Goal: Task Accomplishment & Management: Use online tool/utility

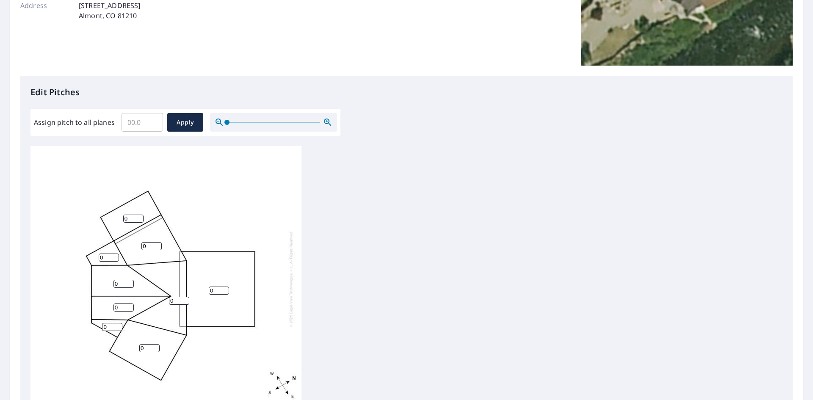
scroll to position [169, 0]
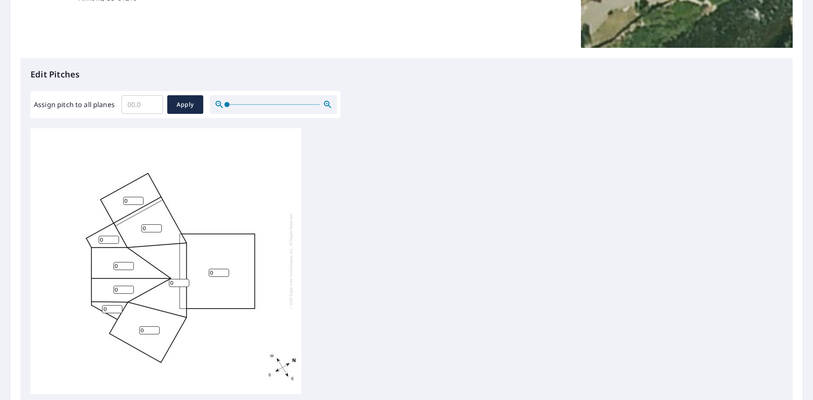
click at [126, 267] on input "0" at bounding box center [123, 266] width 20 height 8
click at [130, 264] on input "1" at bounding box center [123, 266] width 20 height 8
click at [130, 264] on input "2" at bounding box center [123, 266] width 20 height 8
click at [130, 264] on input "3" at bounding box center [123, 266] width 20 height 8
click at [130, 264] on input "4" at bounding box center [123, 266] width 20 height 8
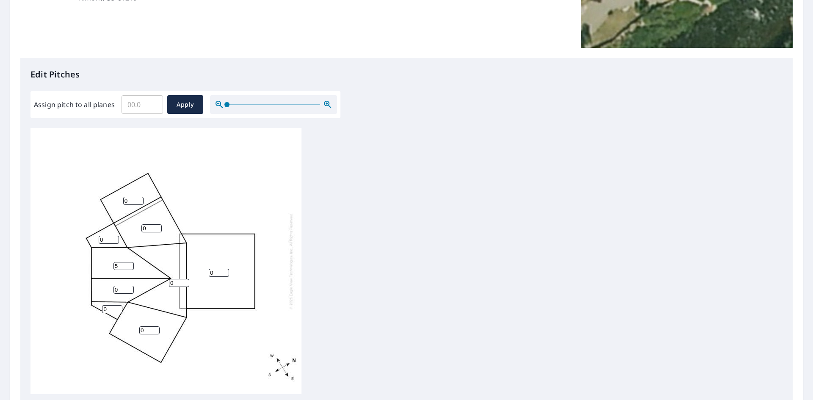
click at [130, 264] on input "5" at bounding box center [123, 266] width 20 height 8
click at [130, 264] on input "6" at bounding box center [123, 266] width 20 height 8
click at [130, 264] on input "7" at bounding box center [123, 266] width 20 height 8
click at [130, 264] on input "8" at bounding box center [123, 266] width 20 height 8
click at [130, 264] on input "9" at bounding box center [123, 266] width 20 height 8
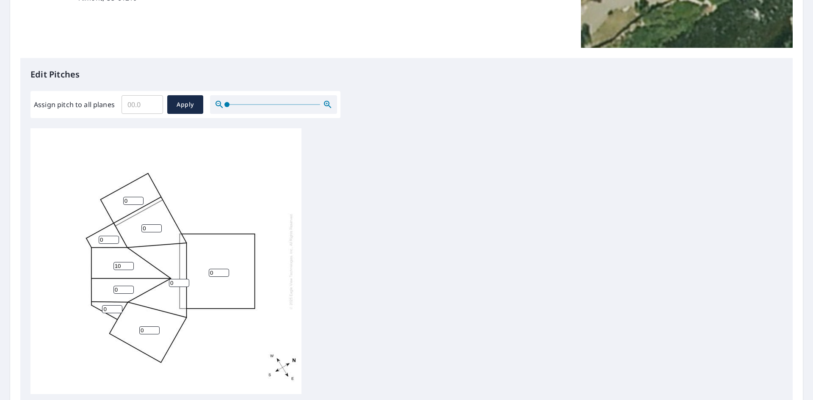
type input "10"
click at [128, 265] on input "10" at bounding box center [123, 266] width 20 height 8
drag, startPoint x: 107, startPoint y: 240, endPoint x: 87, endPoint y: 238, distance: 19.5
click at [88, 238] on div "0 0 0 0 10 0 0 0 0" at bounding box center [165, 261] width 271 height 266
type input "10"
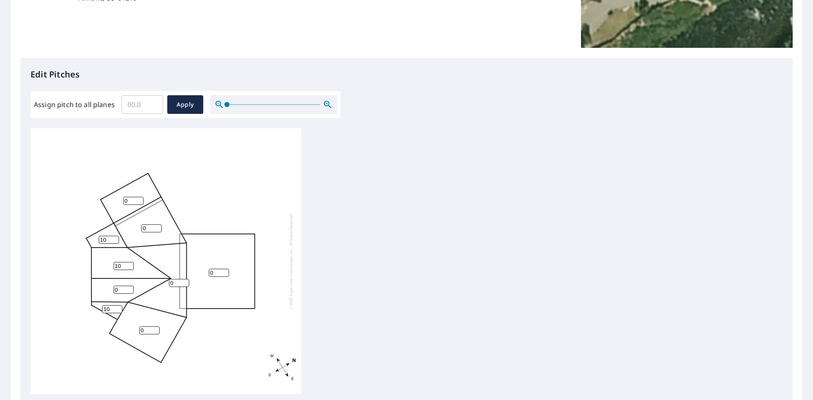
type input "10"
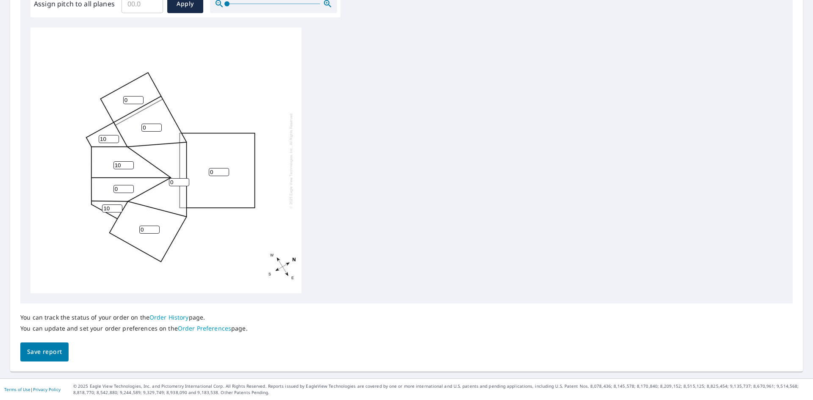
click at [133, 99] on input "0" at bounding box center [133, 100] width 20 height 8
type input "010"
click at [121, 192] on input "0" at bounding box center [123, 189] width 20 height 8
type input "010"
click at [149, 127] on input "0" at bounding box center [151, 128] width 20 height 8
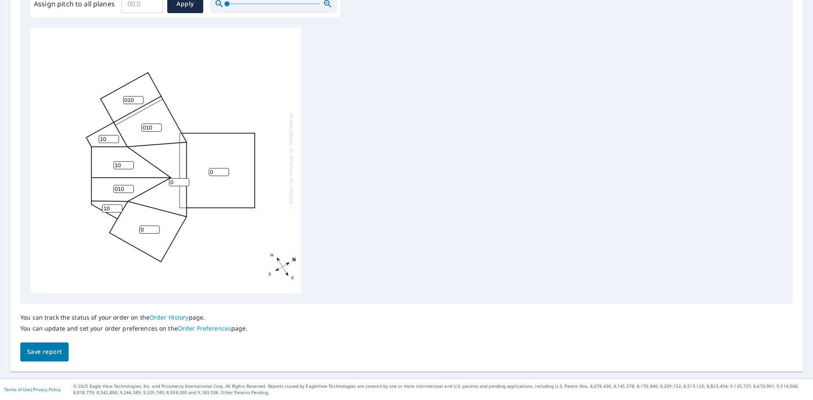
type input "010"
click at [175, 183] on input "0" at bounding box center [179, 182] width 20 height 8
type input "010"
click at [215, 173] on input "0" at bounding box center [219, 172] width 20 height 8
type input "010"
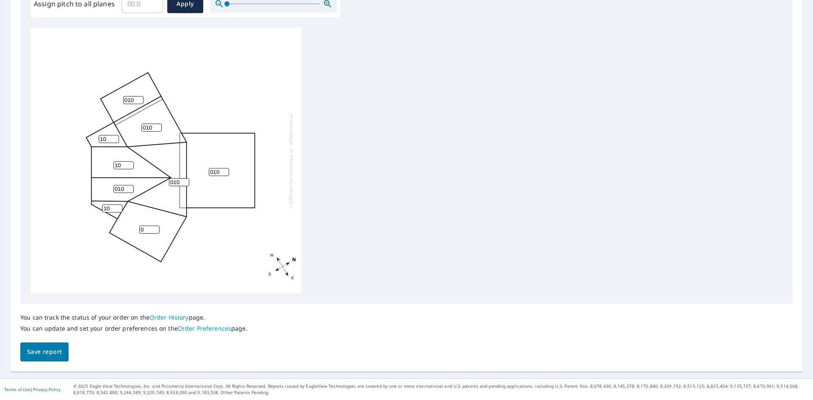
click at [144, 226] on input "0" at bounding box center [149, 230] width 20 height 8
type input "010"
click at [47, 350] on span "Save report" at bounding box center [44, 352] width 35 height 11
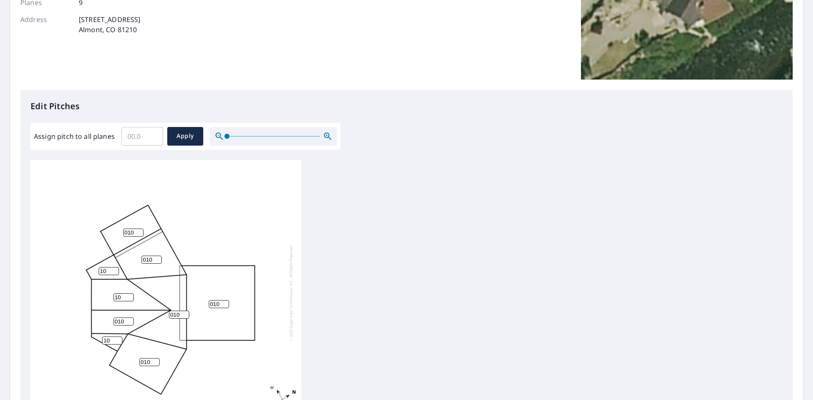
scroll to position [169, 0]
click at [194, 137] on span "Apply" at bounding box center [185, 135] width 22 height 11
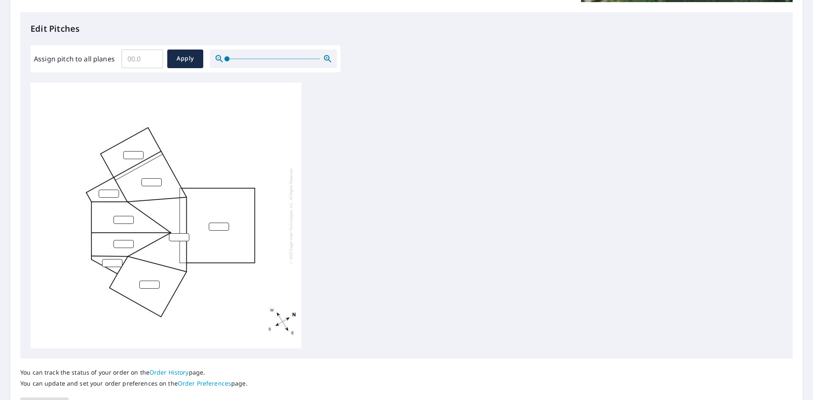
scroll to position [258, 0]
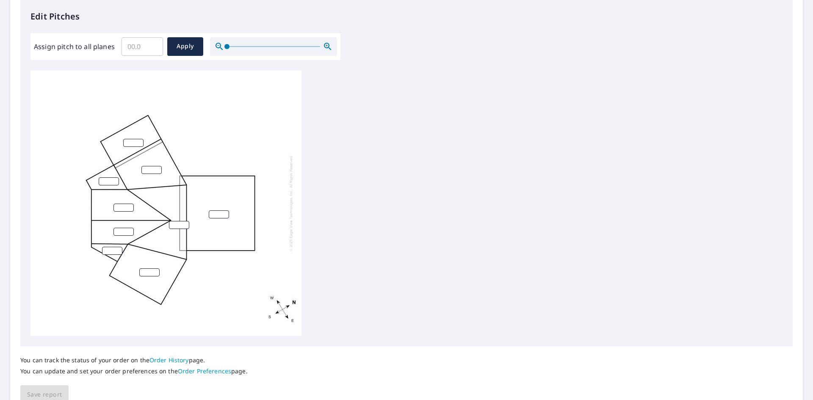
click at [133, 144] on input "number" at bounding box center [133, 143] width 20 height 8
type input "10"
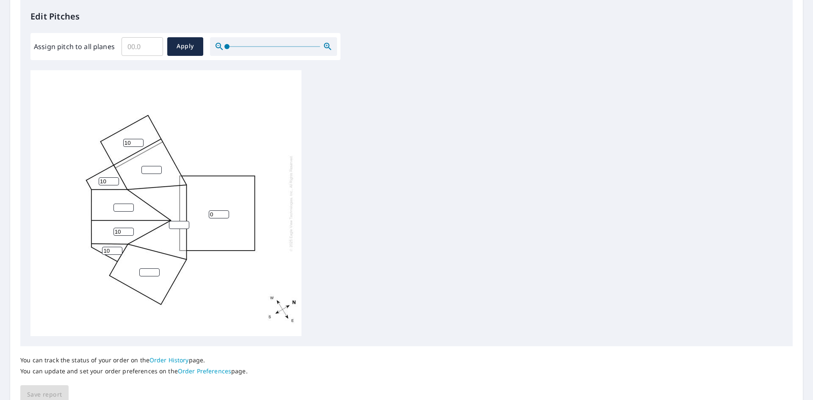
click at [221, 215] on input "0" at bounding box center [219, 214] width 20 height 8
type input "010"
type input "10"
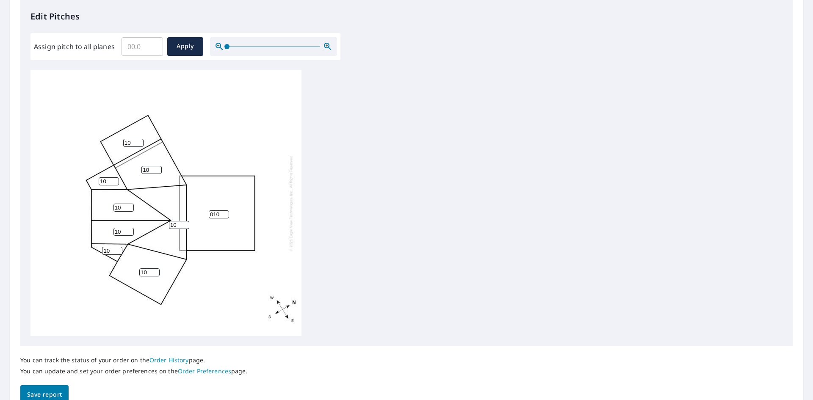
type input "10"
click at [180, 46] on span "Apply" at bounding box center [185, 46] width 22 height 11
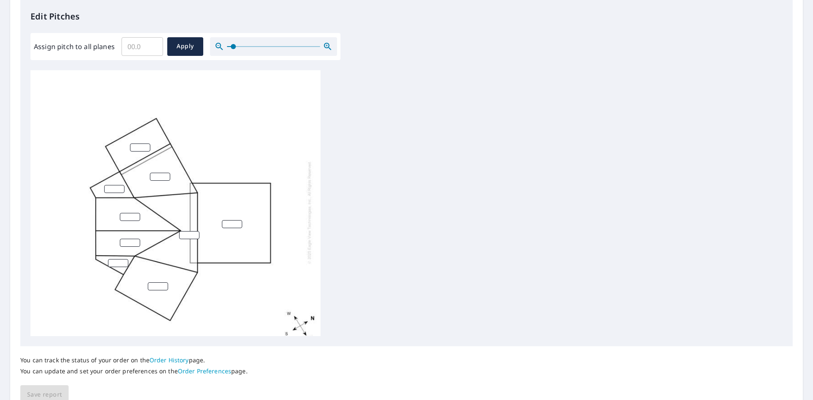
click at [231, 47] on span at bounding box center [233, 46] width 5 height 5
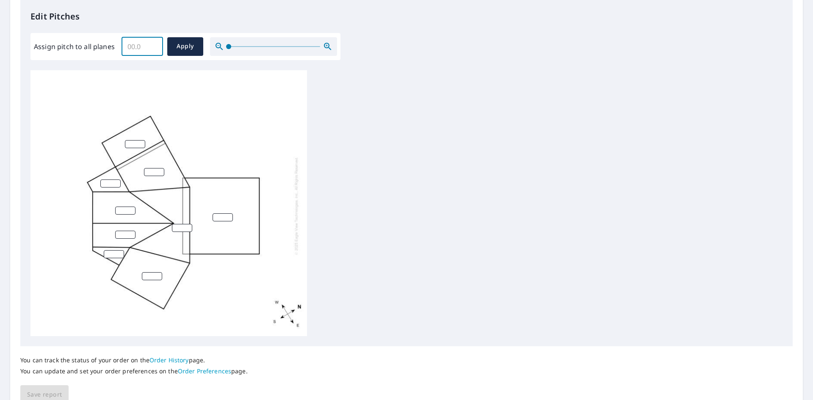
drag, startPoint x: 142, startPoint y: 45, endPoint x: 114, endPoint y: 44, distance: 28.0
click at [114, 44] on div "Assign pitch to all planes ​ Apply" at bounding box center [185, 46] width 303 height 19
type input "10"
click at [174, 48] on span "Apply" at bounding box center [185, 46] width 22 height 11
type input "10"
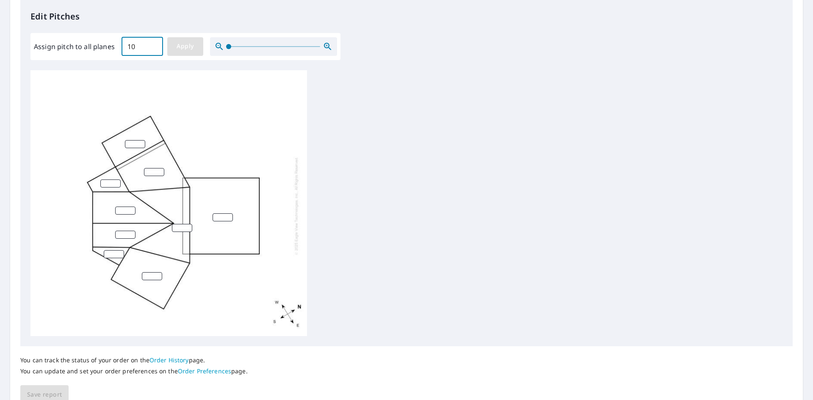
type input "10"
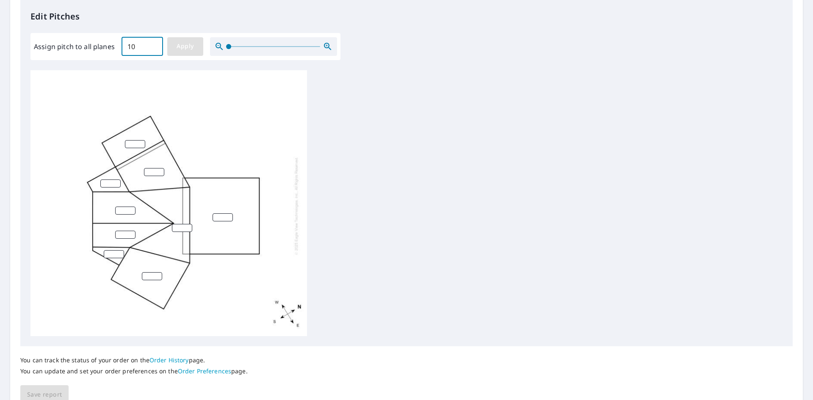
type input "10"
click at [44, 395] on span "Save report" at bounding box center [44, 394] width 35 height 11
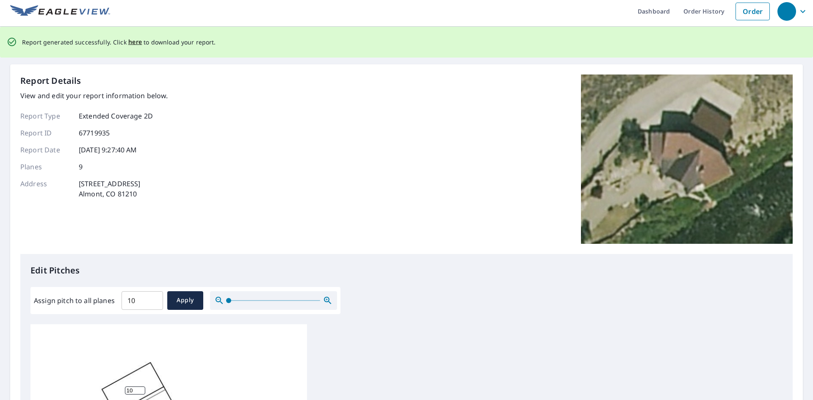
scroll to position [0, 0]
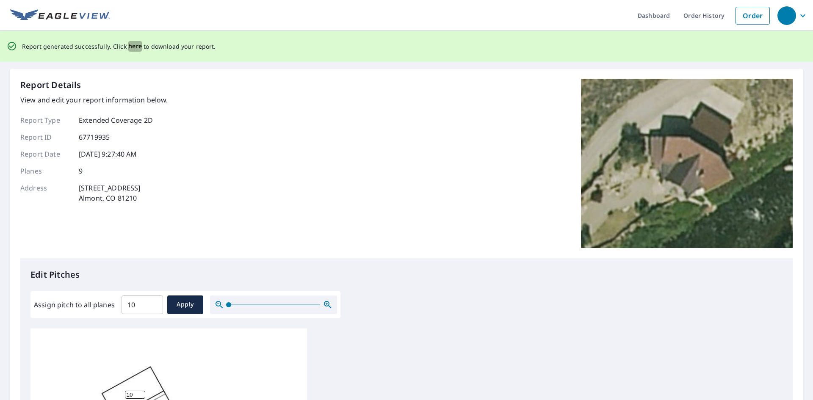
click at [134, 46] on span "here" at bounding box center [135, 46] width 14 height 11
